Goal: Information Seeking & Learning: Learn about a topic

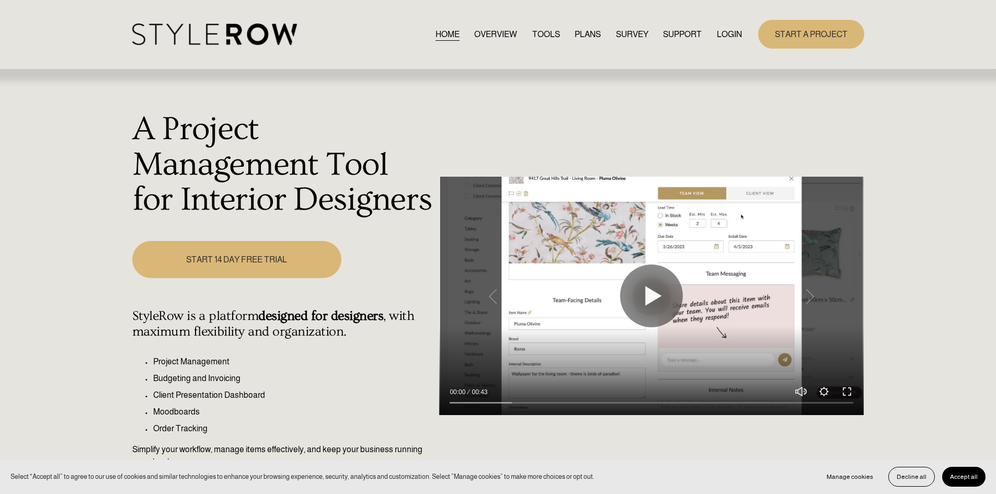
click at [732, 32] on link "LOGIN" at bounding box center [728, 34] width 25 height 14
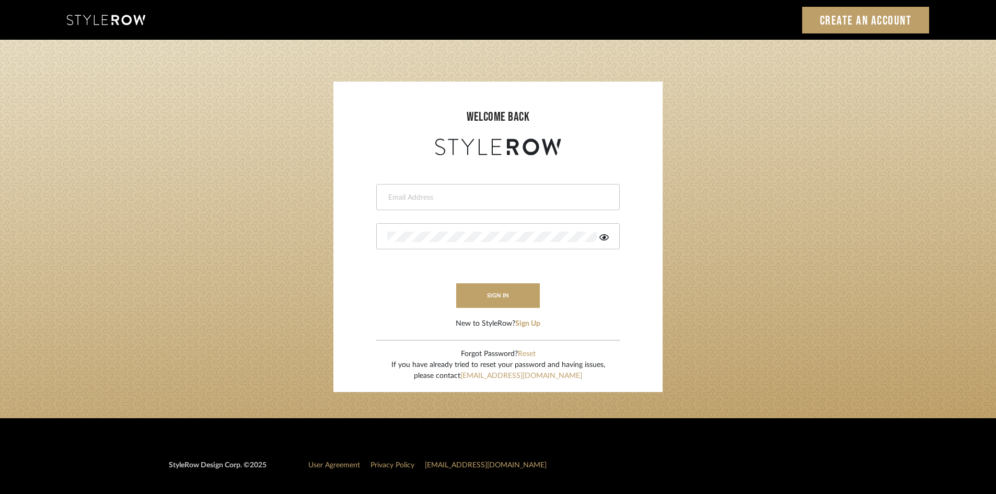
click at [485, 200] on input "email" at bounding box center [496, 197] width 219 height 10
type input "amy.tresbelleinteriors@gmail.com"
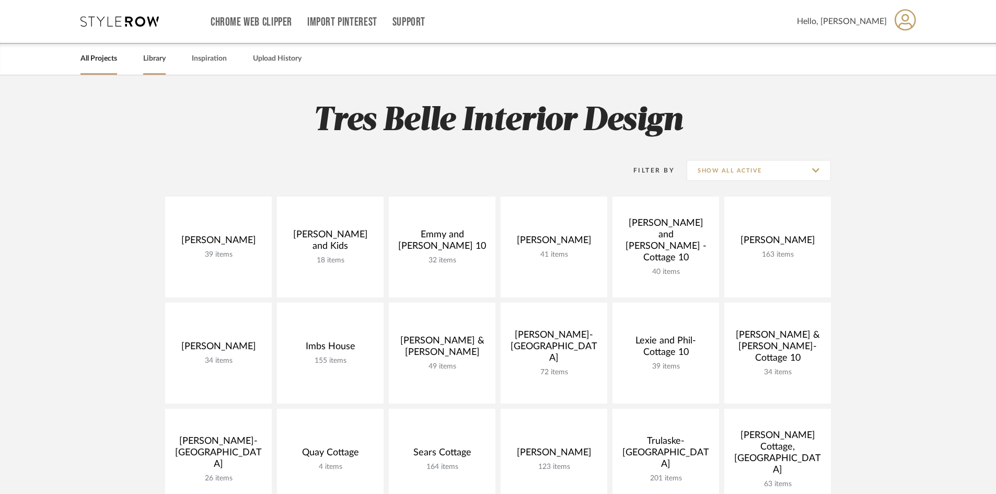
click at [155, 57] on link "Library" at bounding box center [154, 59] width 22 height 14
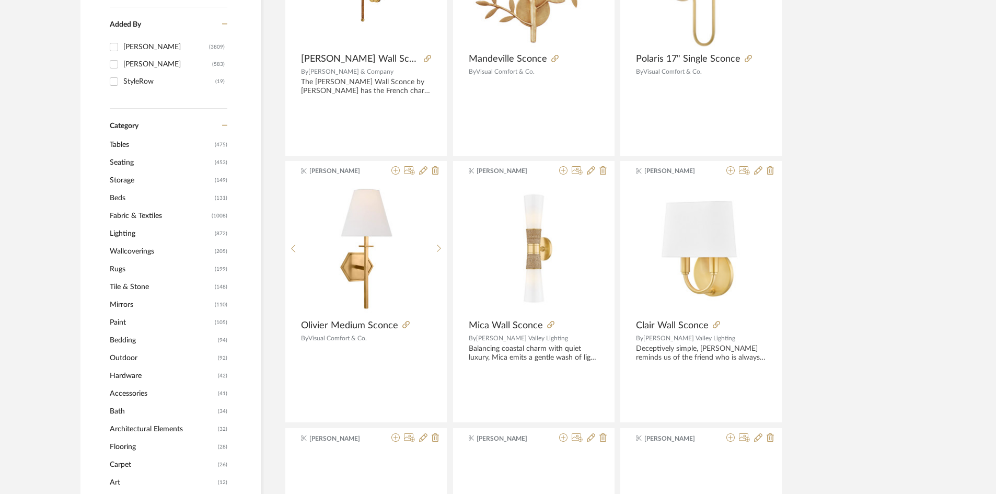
scroll to position [314, 0]
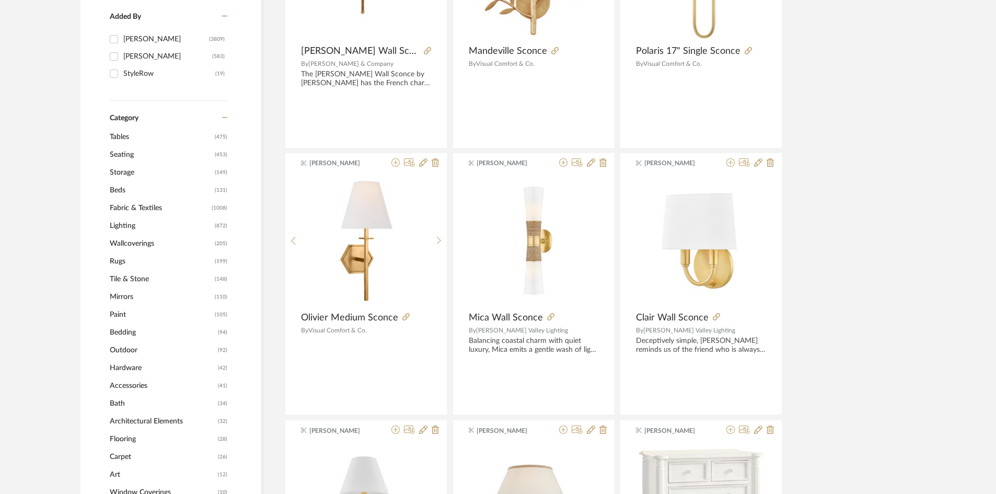
click at [121, 225] on span "Lighting" at bounding box center [161, 226] width 102 height 18
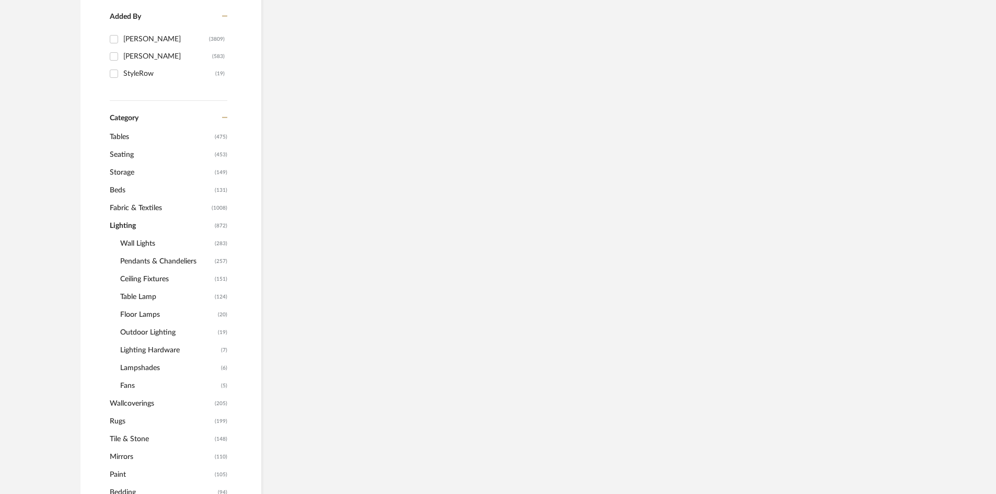
scroll to position [312, 0]
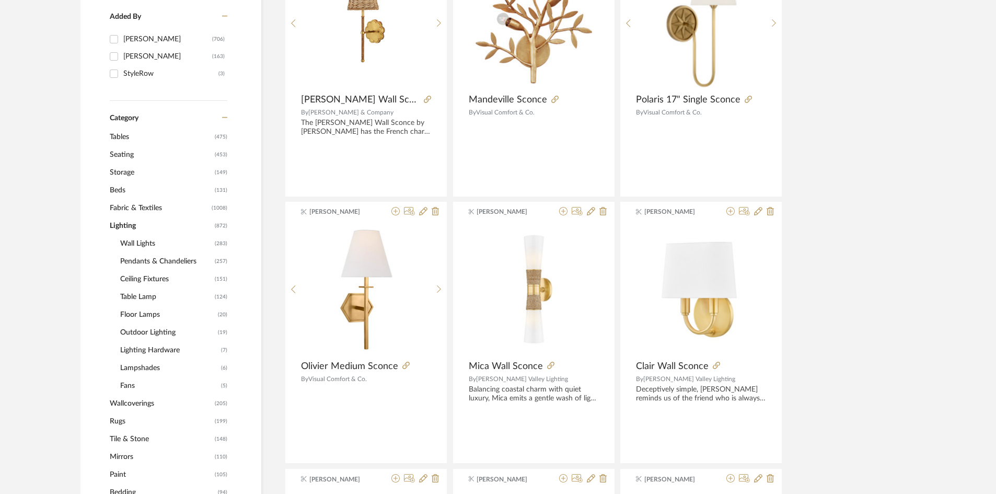
click at [152, 277] on span "Ceiling Fixtures" at bounding box center [166, 279] width 92 height 18
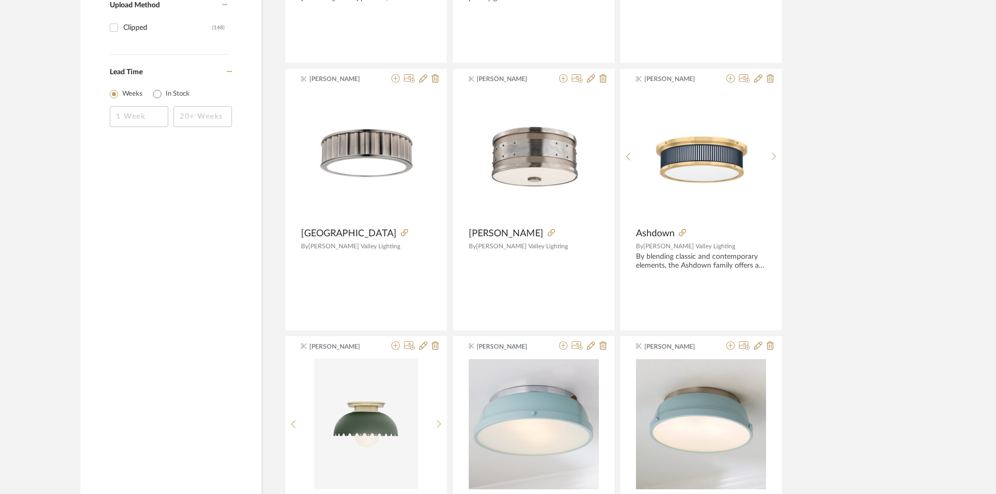
scroll to position [1566, 0]
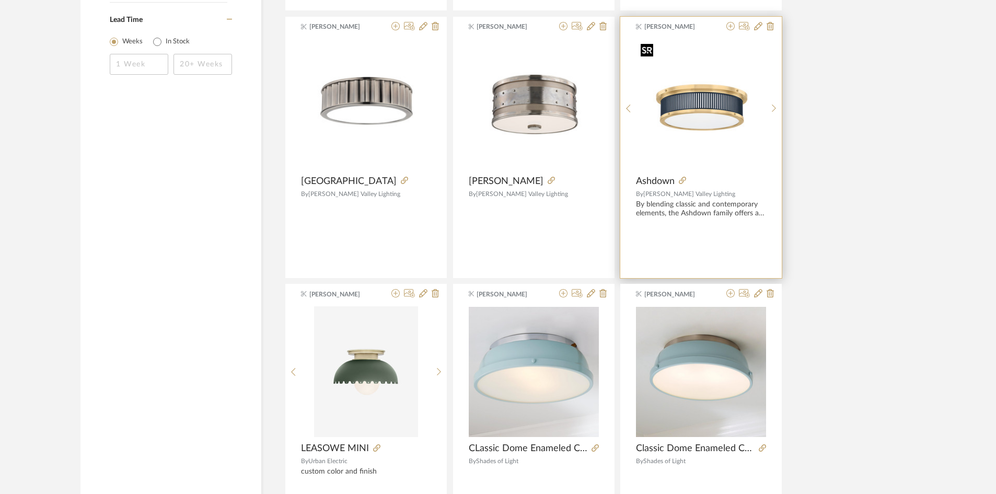
click at [691, 111] on img "0" at bounding box center [702, 105] width 130 height 130
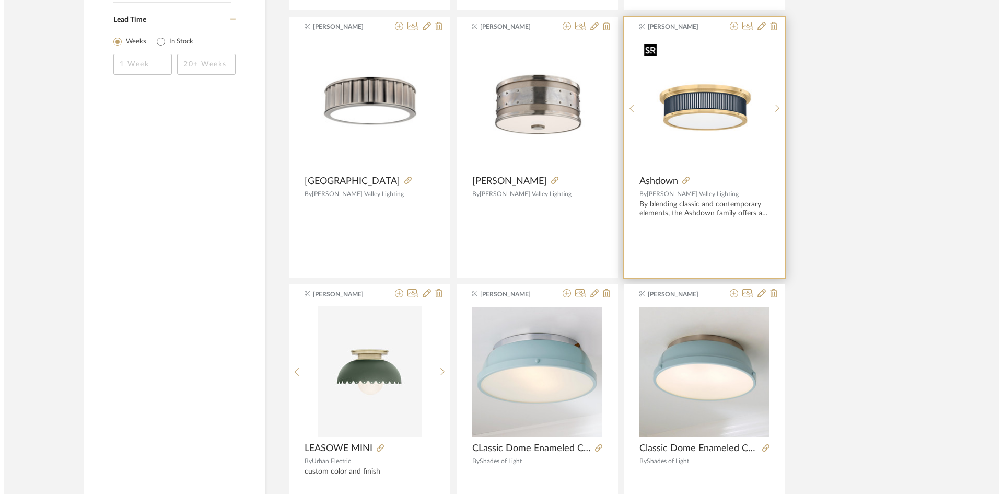
scroll to position [0, 0]
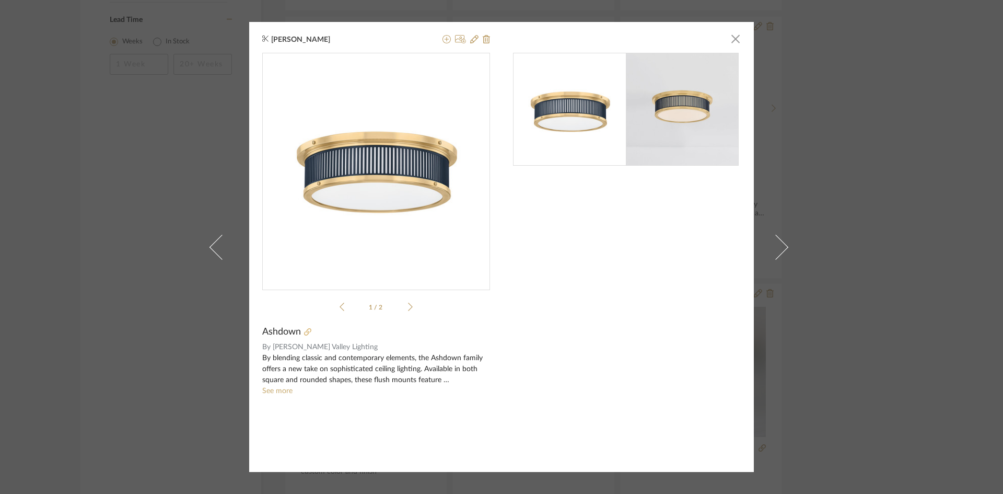
click at [304, 330] on icon at bounding box center [307, 331] width 7 height 7
click at [734, 40] on span "button" at bounding box center [735, 38] width 21 height 21
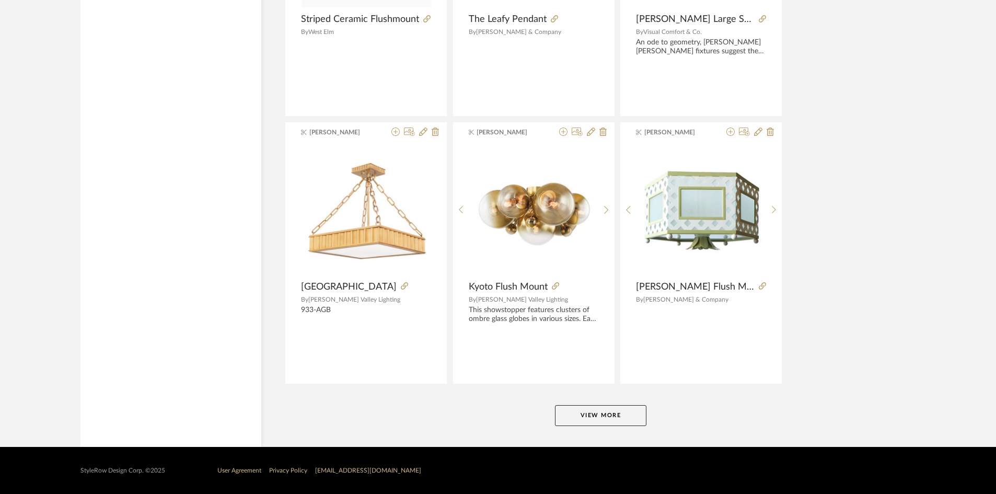
scroll to position [3065, 0]
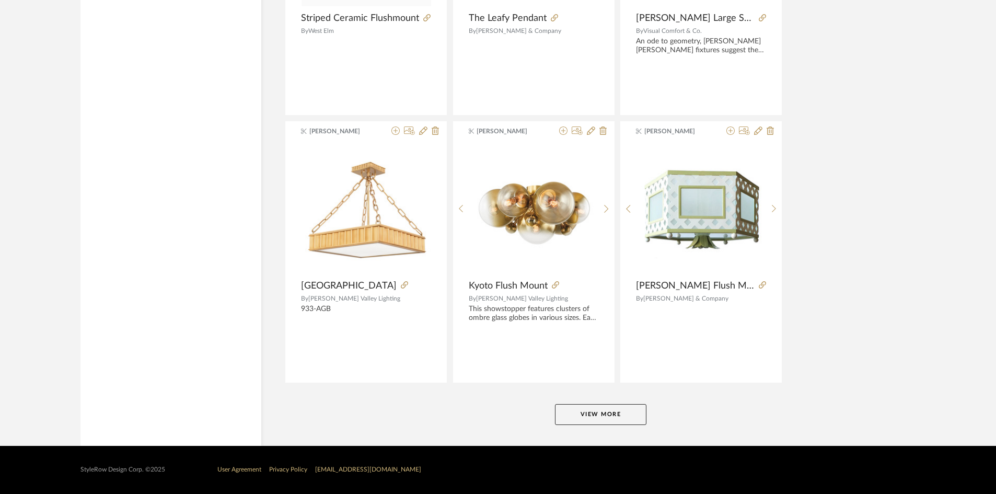
click at [607, 412] on button "View More" at bounding box center [600, 414] width 91 height 21
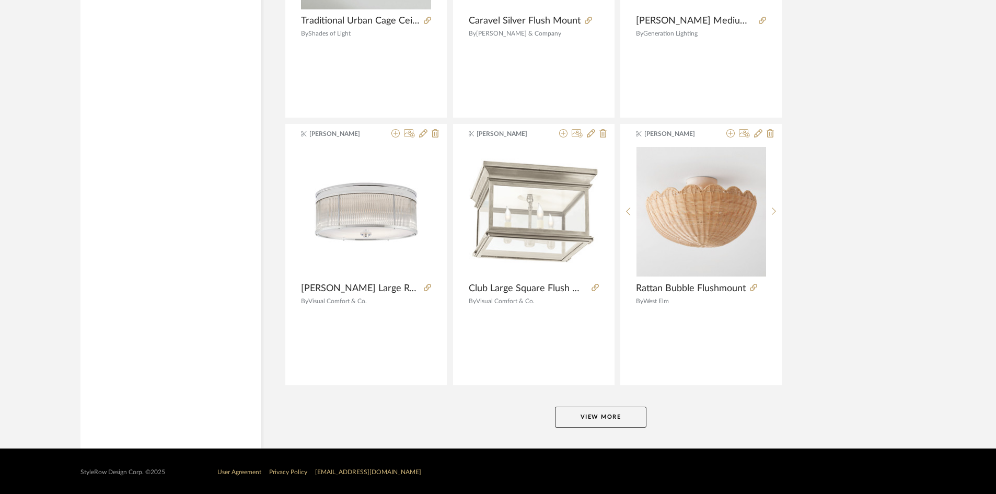
scroll to position [6273, 0]
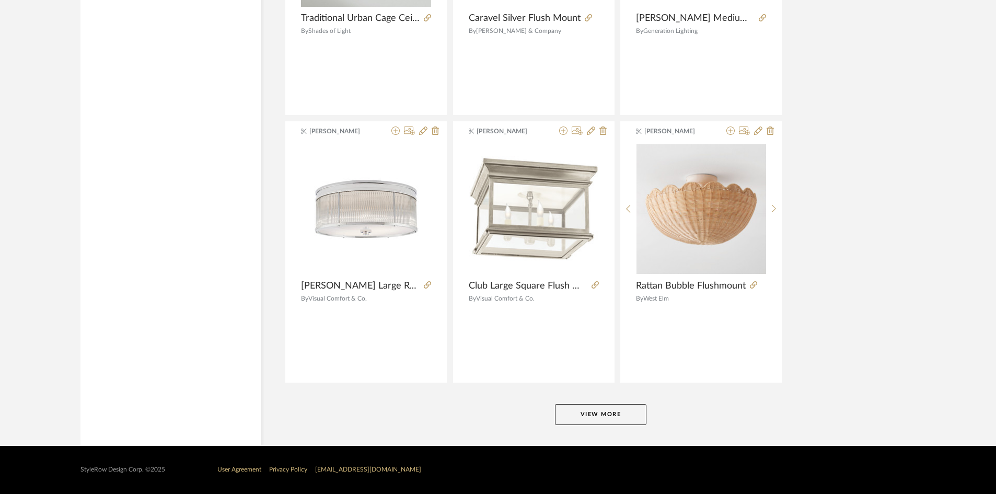
click at [600, 414] on button "View More" at bounding box center [600, 414] width 91 height 21
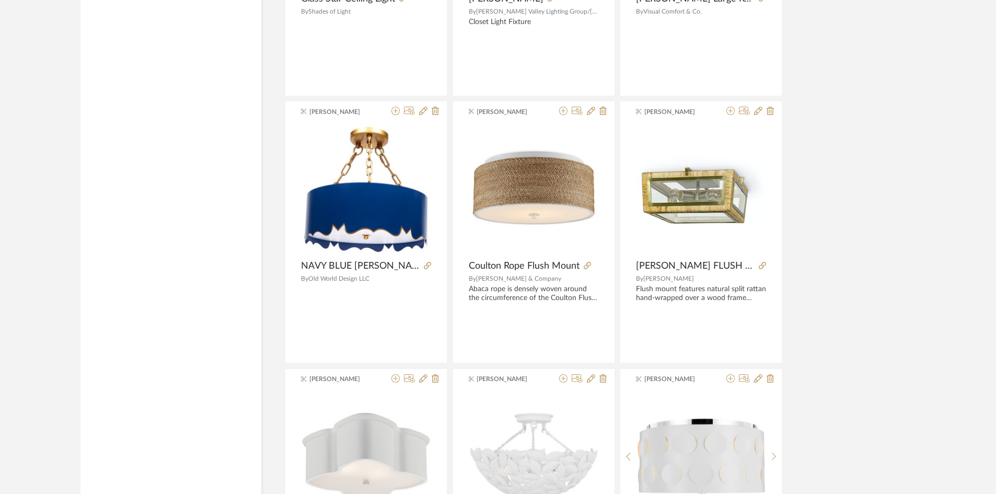
scroll to position [7632, 0]
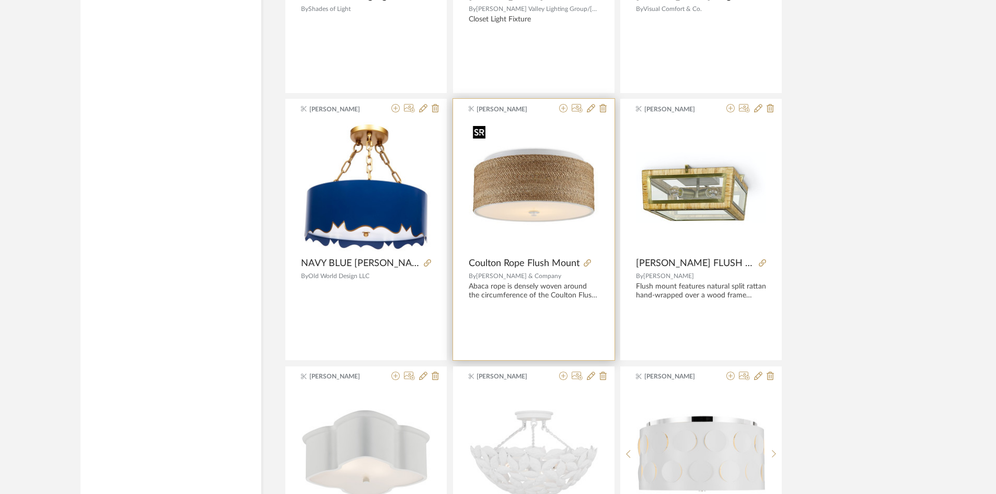
click at [550, 206] on img "0" at bounding box center [534, 187] width 130 height 130
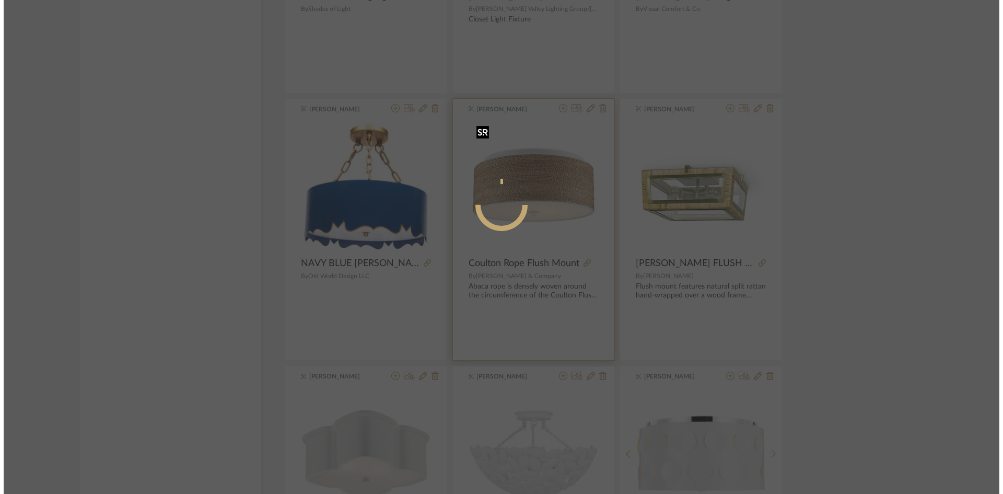
scroll to position [0, 0]
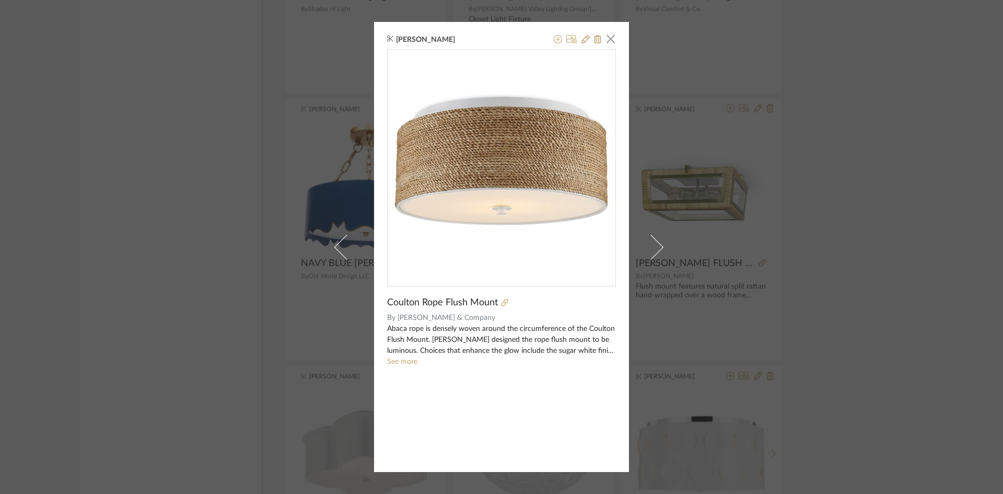
click at [502, 303] on icon at bounding box center [504, 302] width 7 height 7
click at [608, 36] on span "button" at bounding box center [610, 38] width 21 height 21
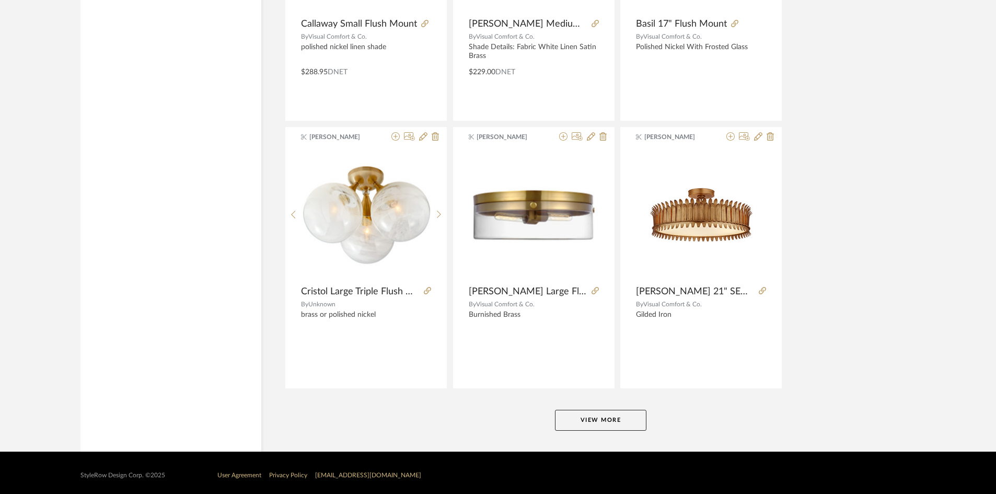
scroll to position [9481, 0]
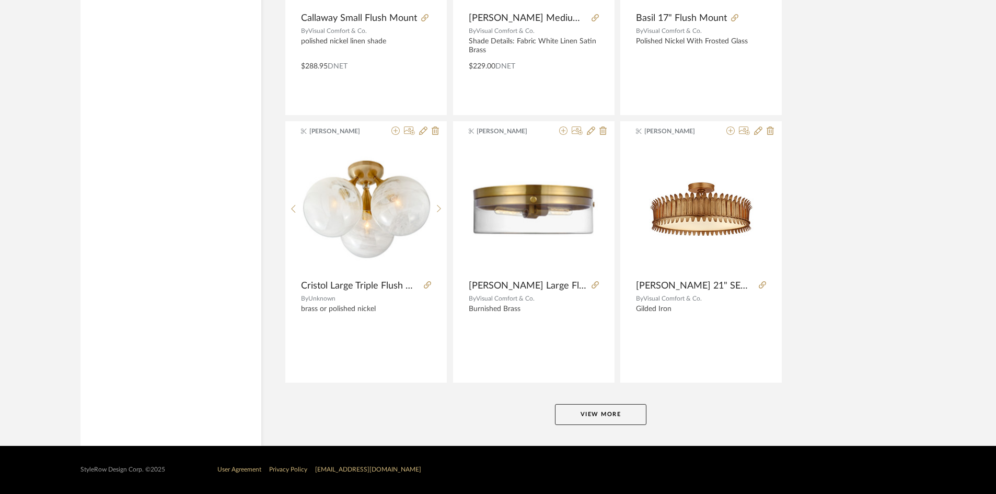
click at [616, 414] on button "View More" at bounding box center [600, 414] width 91 height 21
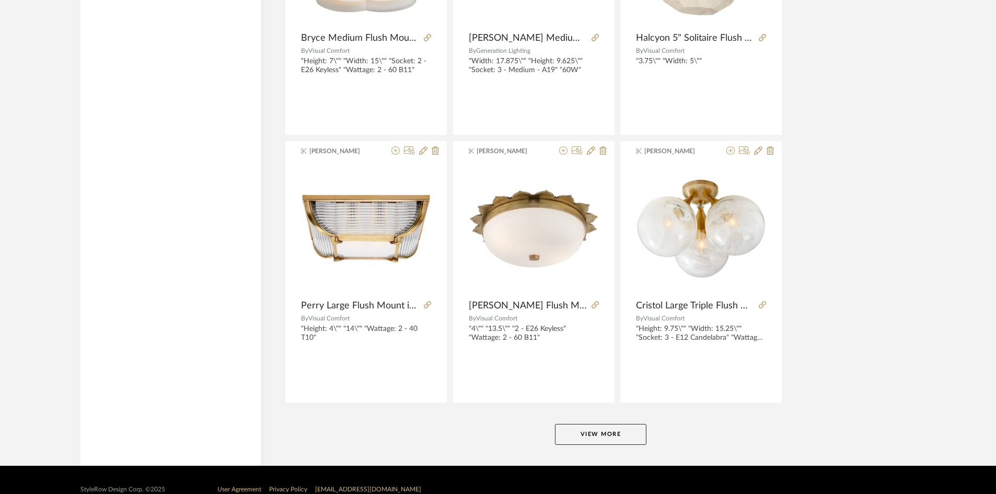
scroll to position [12688, 0]
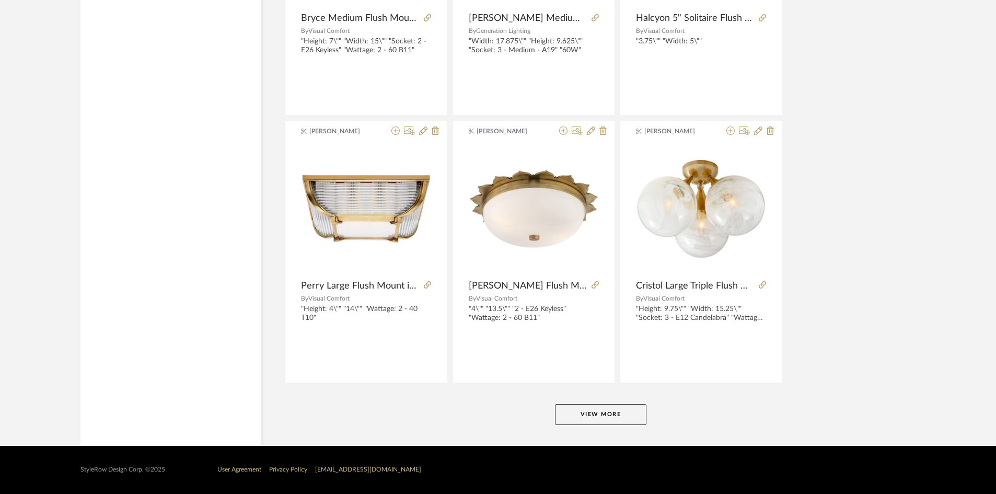
click at [614, 413] on button "View More" at bounding box center [600, 414] width 91 height 21
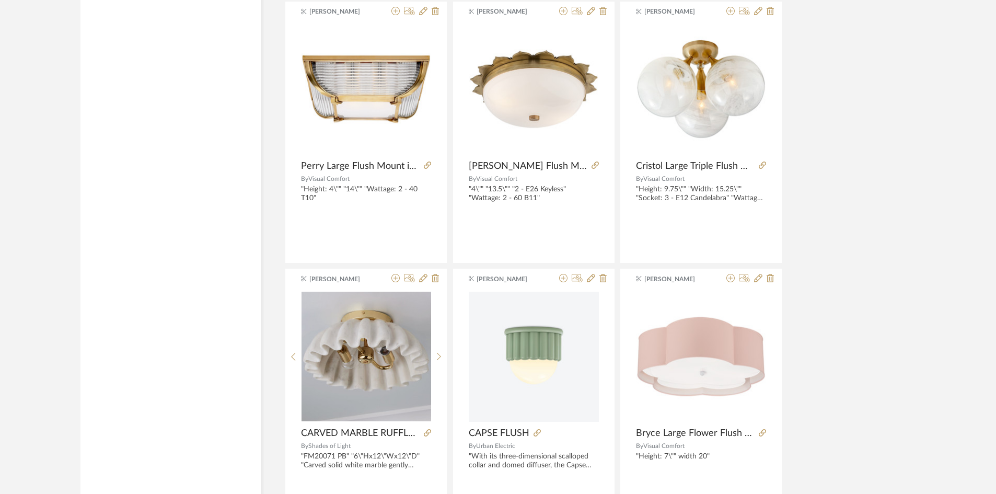
scroll to position [12769, 0]
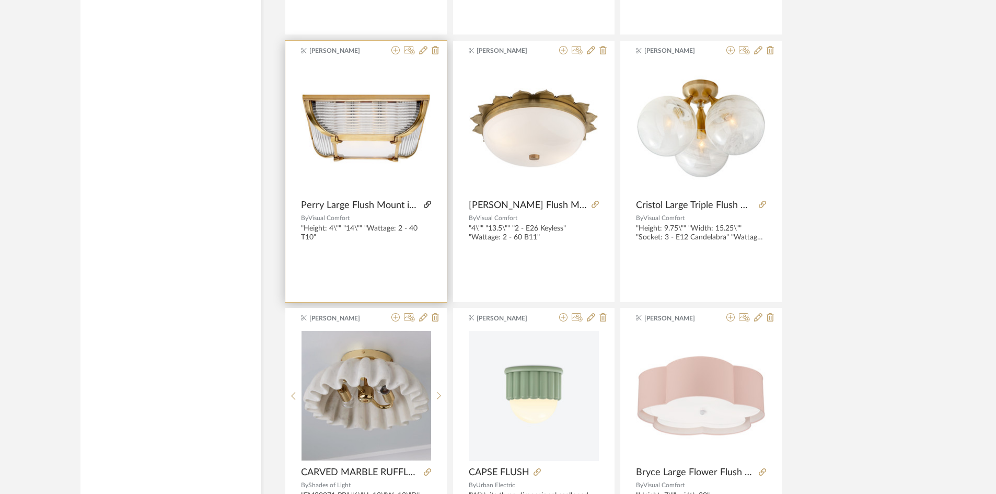
click at [426, 204] on icon at bounding box center [427, 204] width 7 height 7
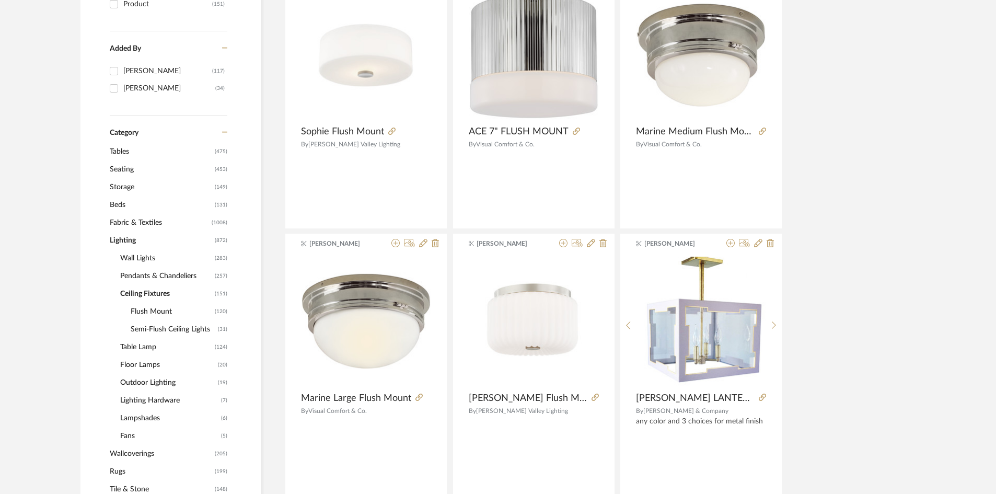
scroll to position [0, 0]
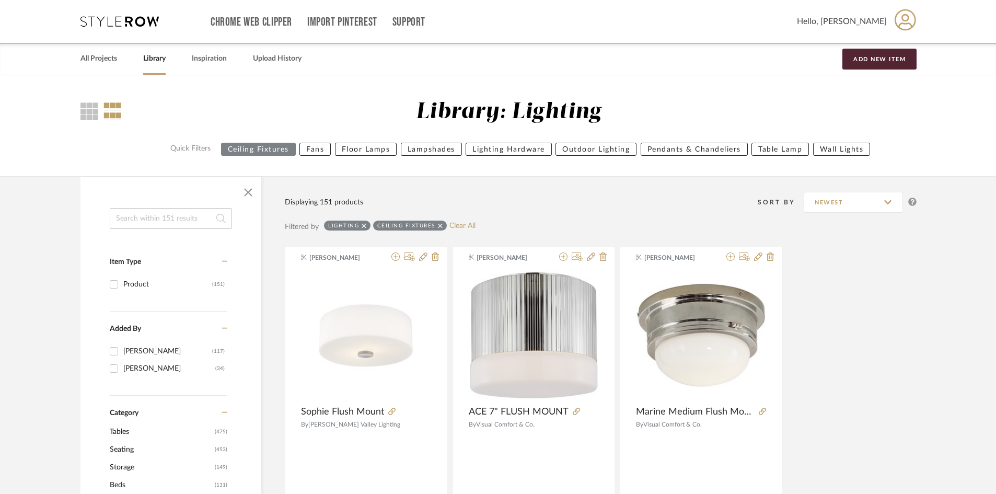
click at [907, 20] on icon at bounding box center [905, 19] width 21 height 21
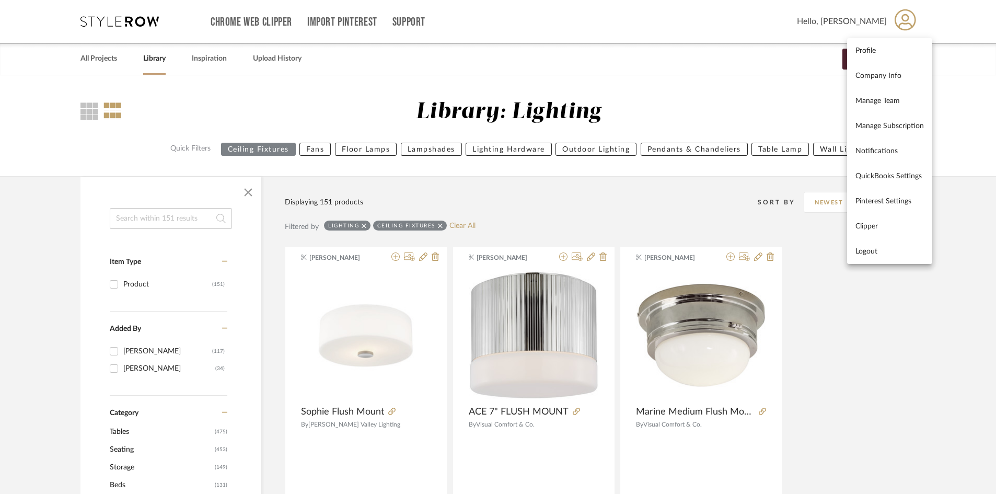
click at [873, 251] on span "Logout" at bounding box center [889, 251] width 68 height 9
